Goal: Navigation & Orientation: Find specific page/section

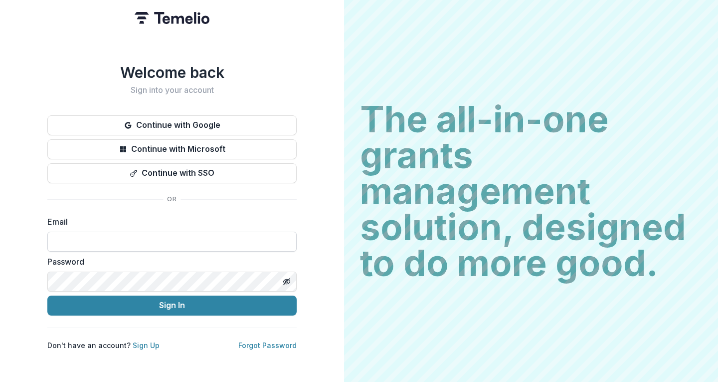
click at [104, 237] on input at bounding box center [171, 241] width 249 height 20
type input "**********"
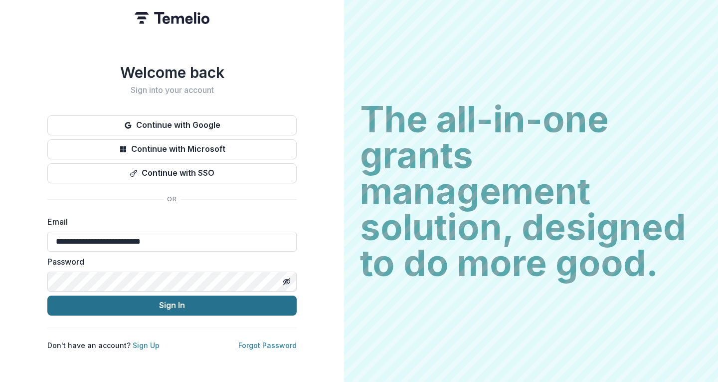
click at [146, 308] on button "Sign In" at bounding box center [171, 305] width 249 height 20
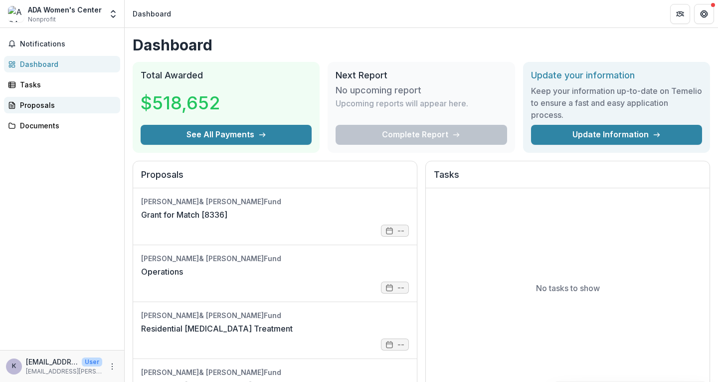
click at [35, 105] on div "Proposals" at bounding box center [66, 105] width 92 height 10
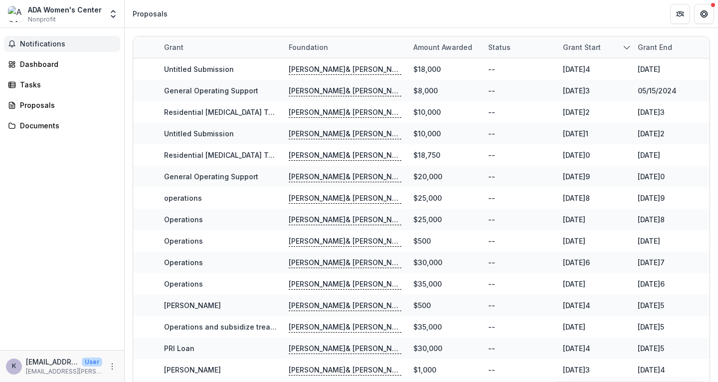
click at [39, 42] on span "Notifications" at bounding box center [68, 44] width 96 height 8
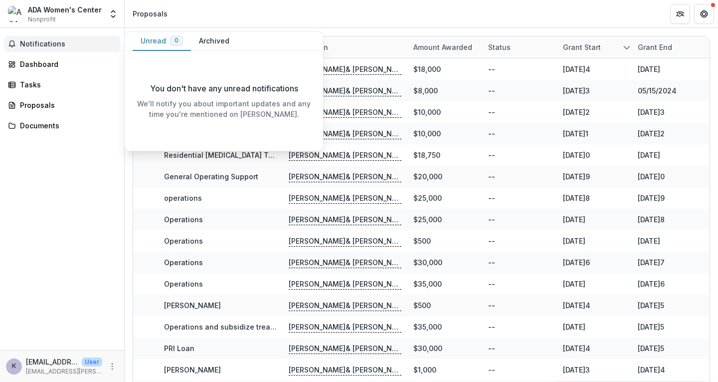
click at [39, 42] on span "Notifications" at bounding box center [68, 44] width 96 height 8
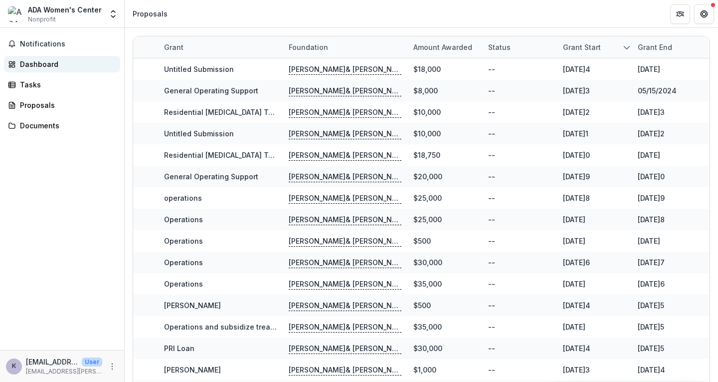
click at [34, 66] on div "Dashboard" at bounding box center [66, 64] width 92 height 10
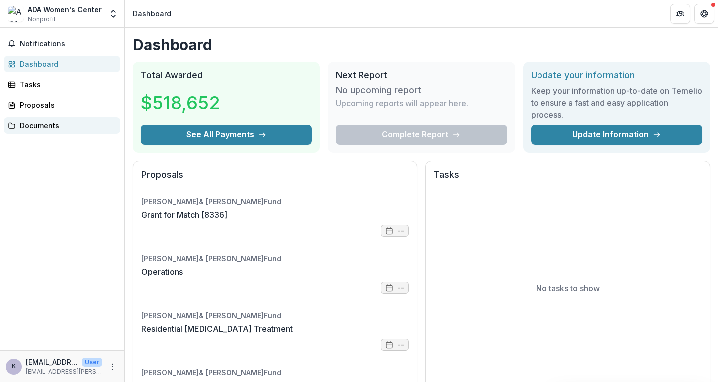
click at [32, 126] on div "Documents" at bounding box center [66, 125] width 92 height 10
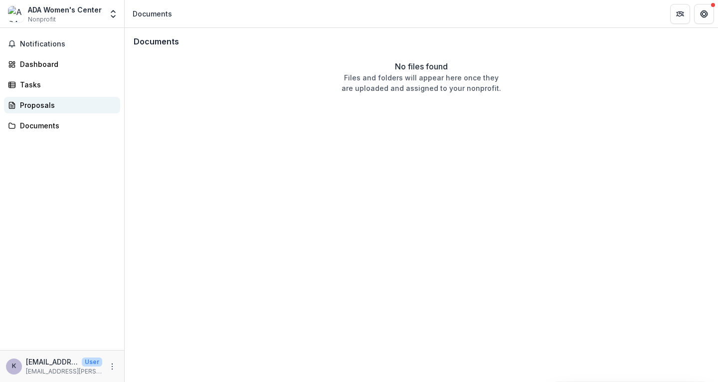
click at [36, 105] on div "Proposals" at bounding box center [66, 105] width 92 height 10
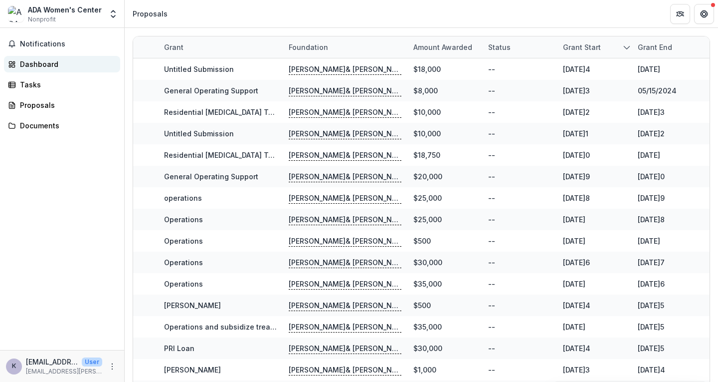
click at [44, 62] on div "Dashboard" at bounding box center [66, 64] width 92 height 10
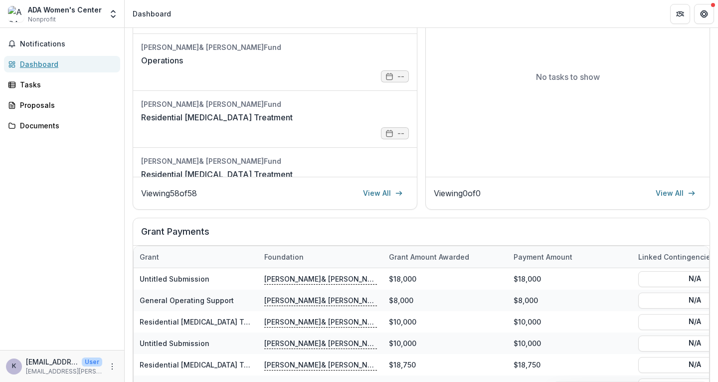
scroll to position [249, 0]
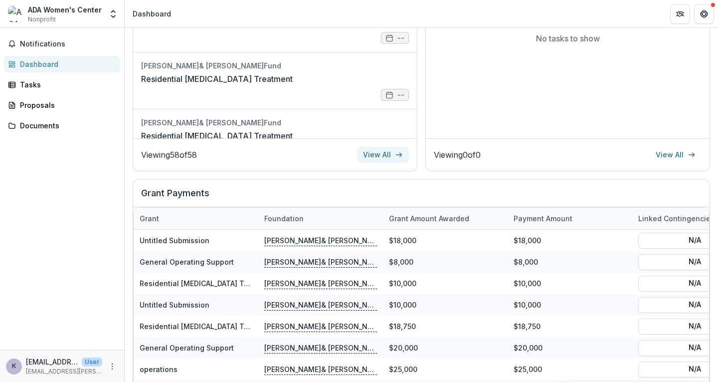
click at [376, 153] on link "View All" at bounding box center [383, 155] width 52 height 16
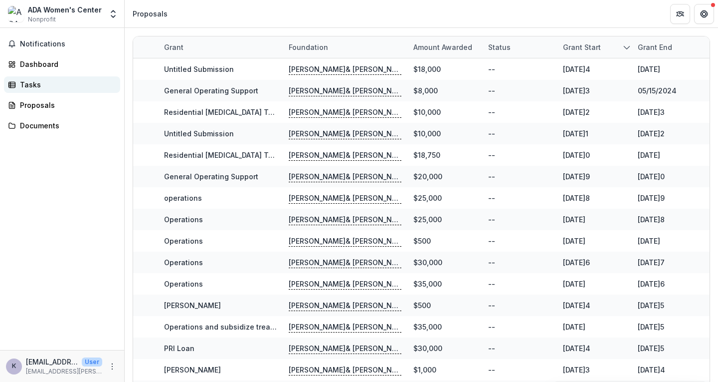
click at [30, 85] on div "Tasks" at bounding box center [66, 84] width 92 height 10
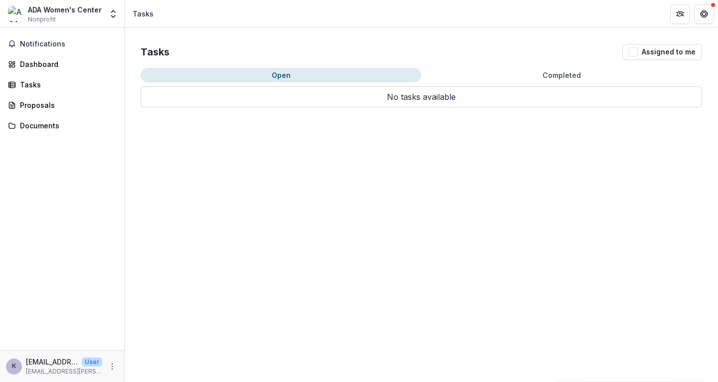
click at [552, 71] on button "Completed" at bounding box center [562, 75] width 281 height 14
